Goal: Task Accomplishment & Management: Manage account settings

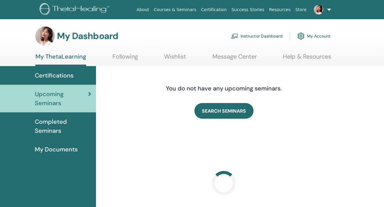
click at [330, 10] on link at bounding box center [321, 9] width 25 height 19
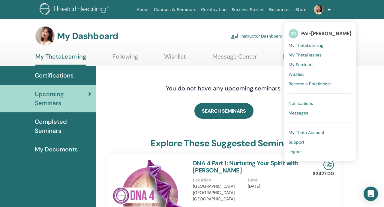
click at [300, 149] on span "Logout" at bounding box center [295, 151] width 13 height 5
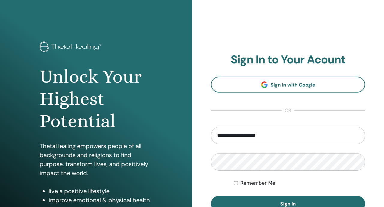
click at [268, 131] on input "**********" at bounding box center [288, 135] width 154 height 17
type input "**********"
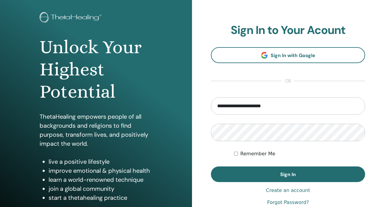
scroll to position [33, 0]
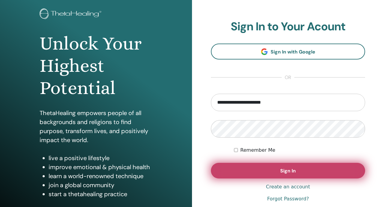
click at [267, 167] on button "Sign In" at bounding box center [288, 171] width 154 height 16
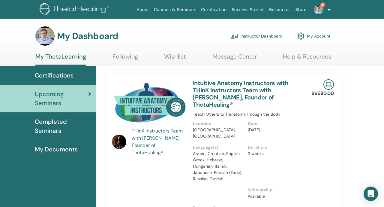
click at [250, 35] on link "Instructor Dashboard" at bounding box center [257, 35] width 52 height 13
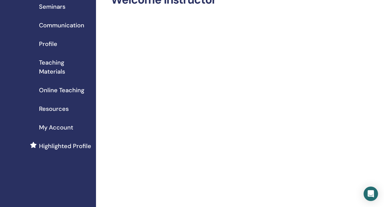
scroll to position [26, 0]
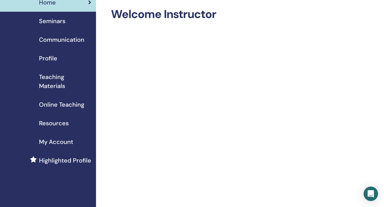
click at [61, 21] on span "Seminars" at bounding box center [52, 21] width 26 height 9
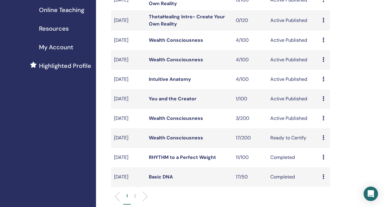
scroll to position [131, 0]
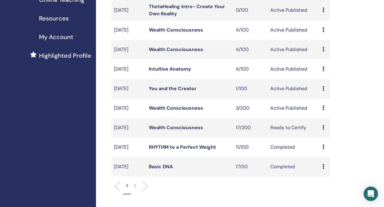
click at [177, 53] on link "Wealth Consciousness" at bounding box center [176, 49] width 54 height 6
click at [178, 33] on link "Wealth Consciousness" at bounding box center [176, 30] width 54 height 6
